Goal: Transaction & Acquisition: Purchase product/service

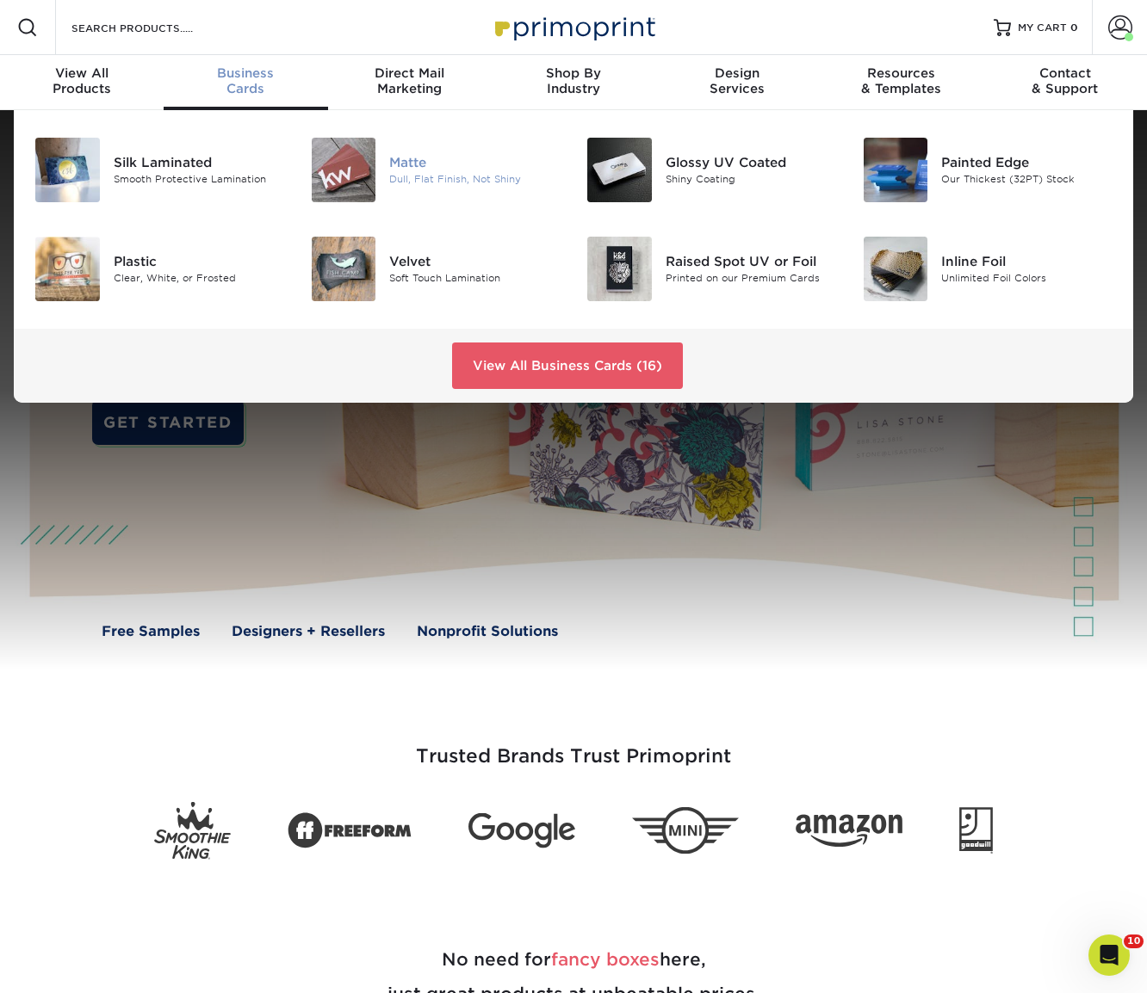
click at [350, 154] on img at bounding box center [344, 170] width 65 height 65
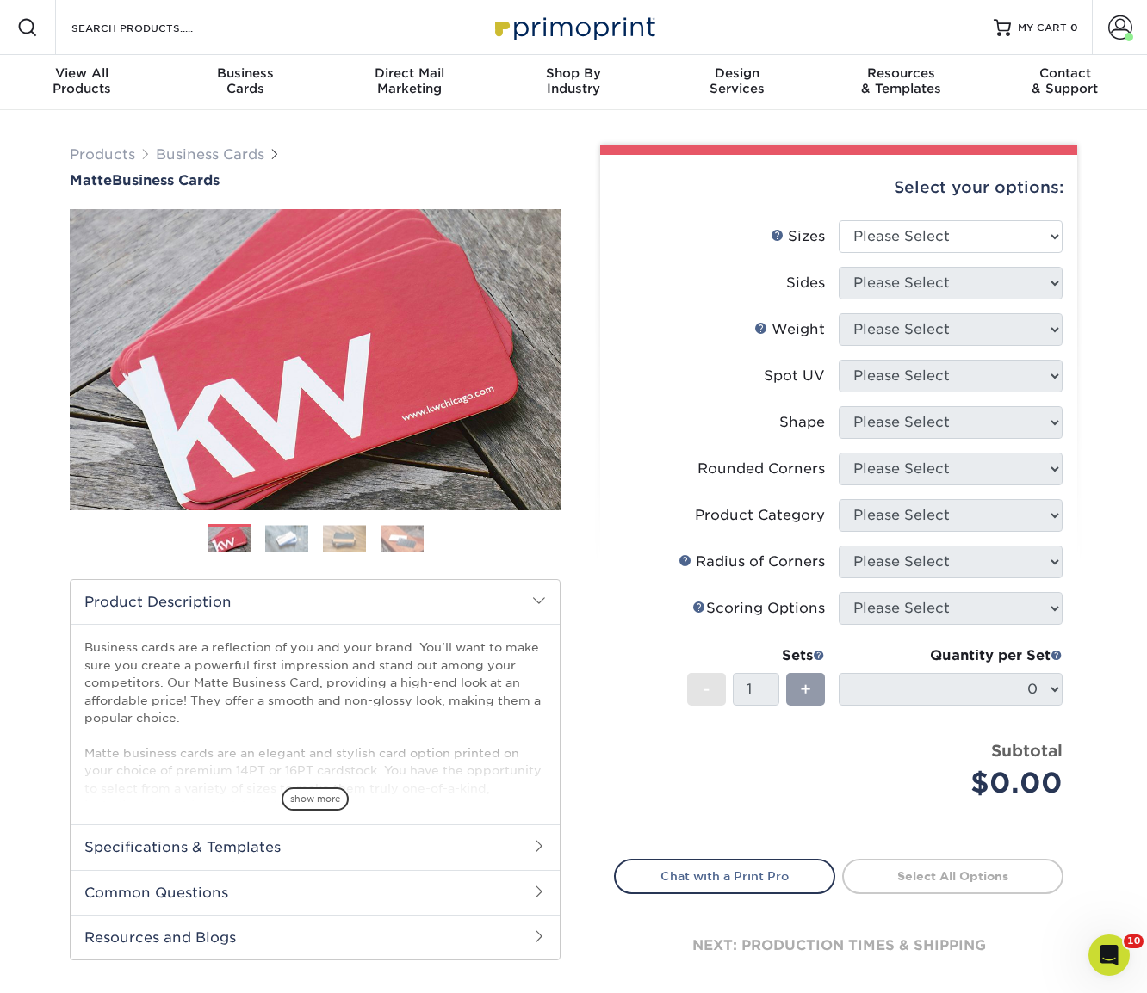
click at [294, 541] on img at bounding box center [286, 538] width 43 height 27
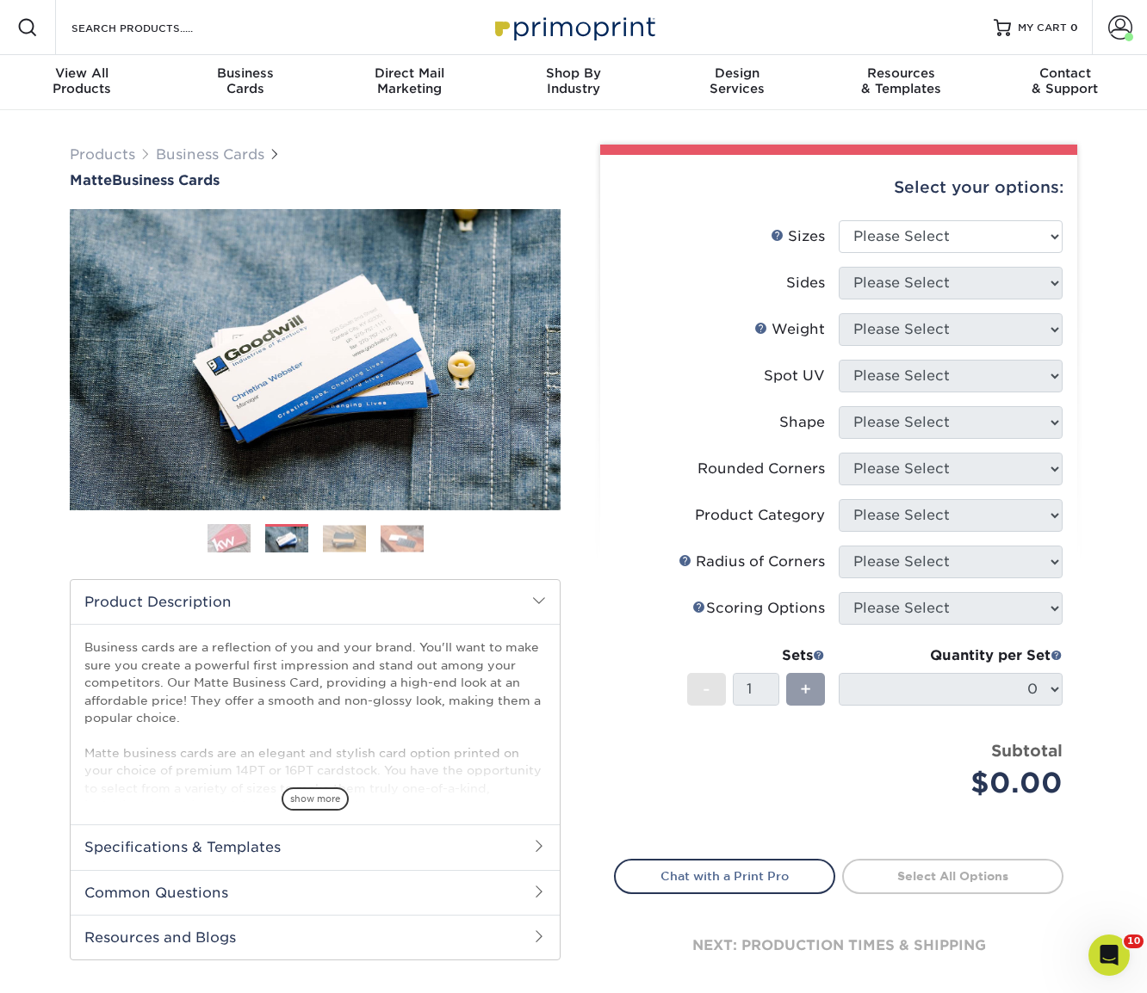
click at [343, 542] on img at bounding box center [344, 538] width 43 height 27
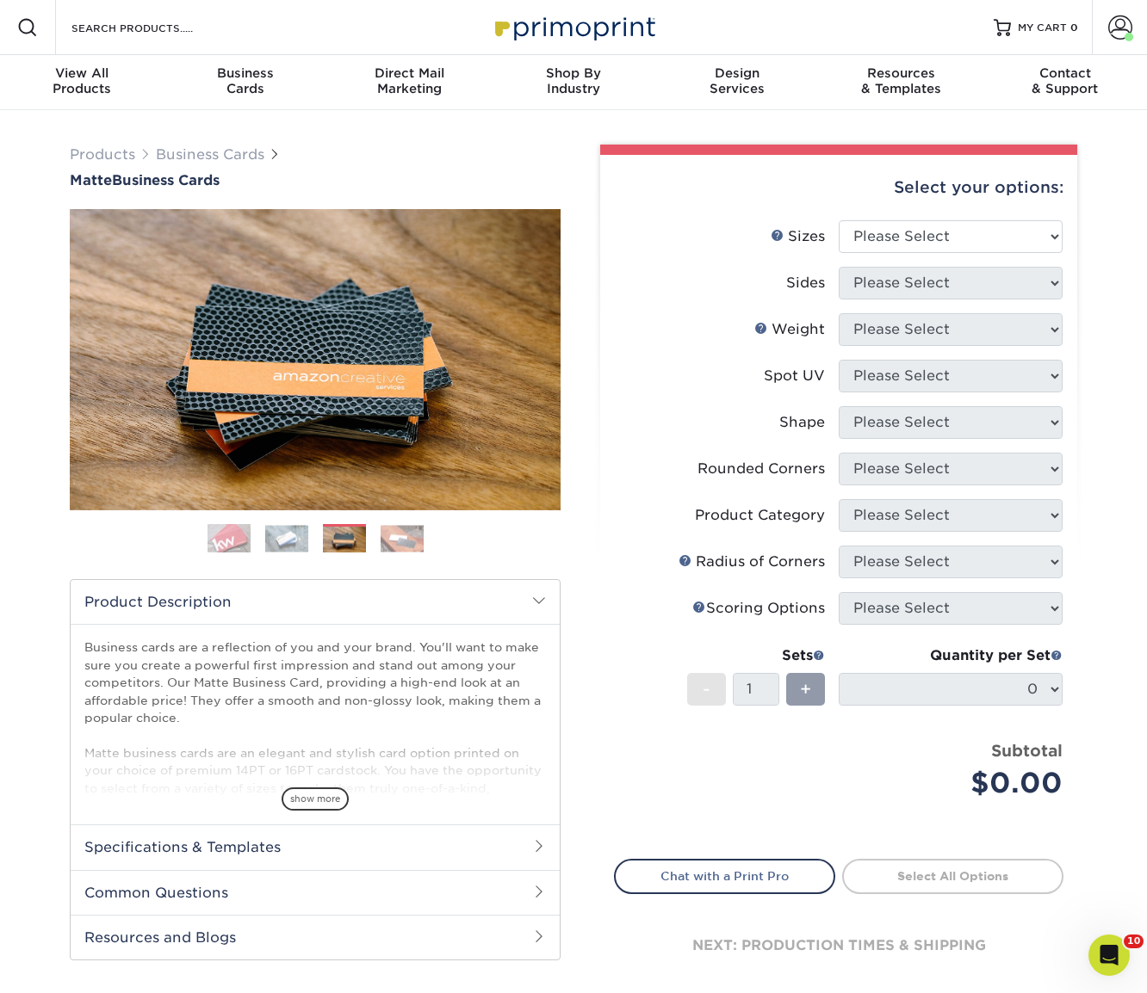
click at [389, 542] on img at bounding box center [402, 538] width 43 height 27
